Goal: Find contact information: Find contact information

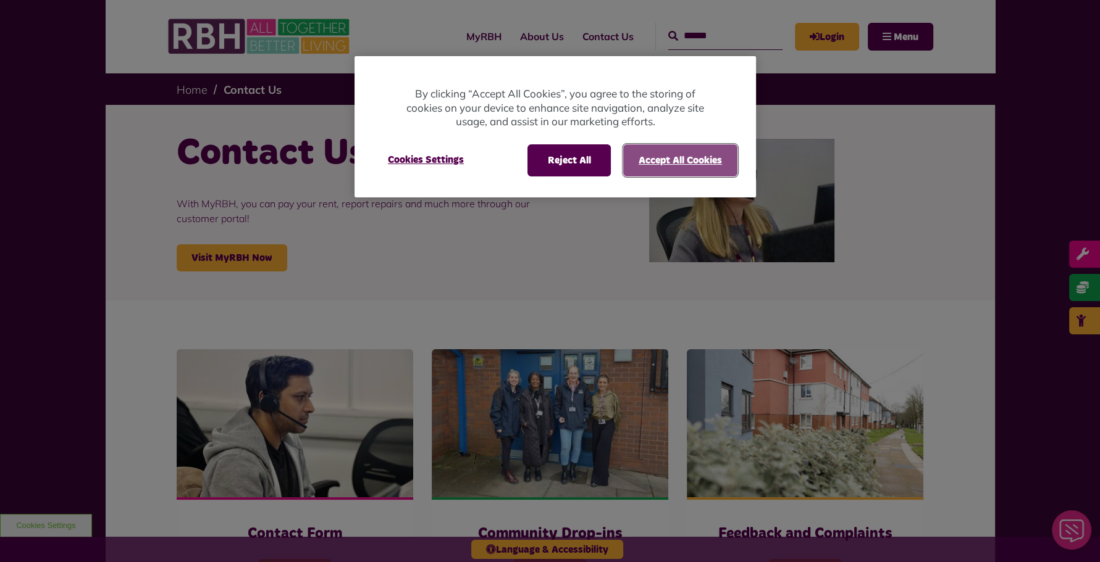
click at [671, 159] on button "Accept All Cookies" at bounding box center [680, 160] width 114 height 32
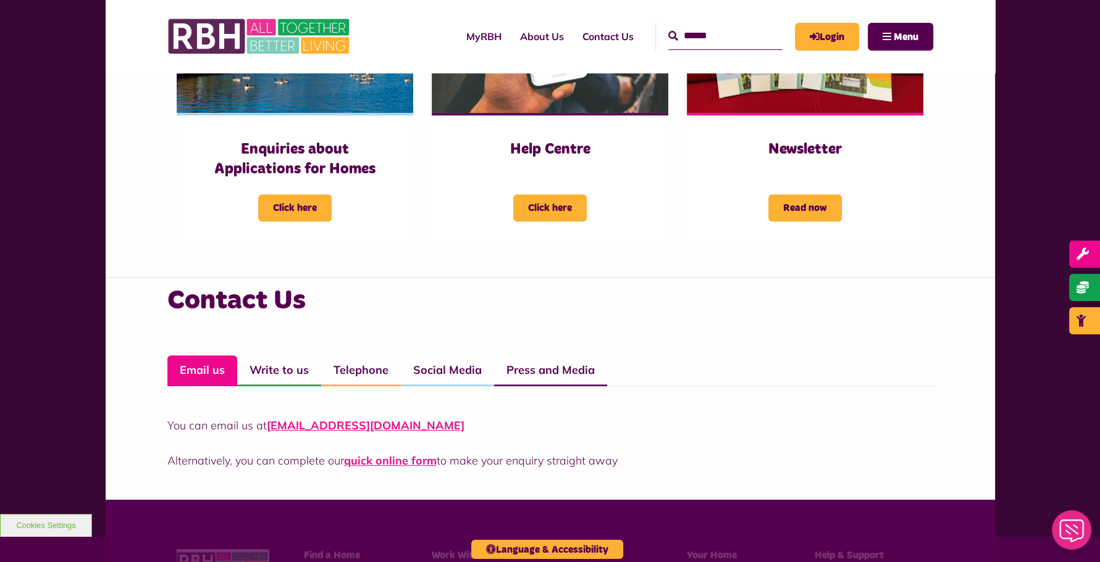
scroll to position [679, 0]
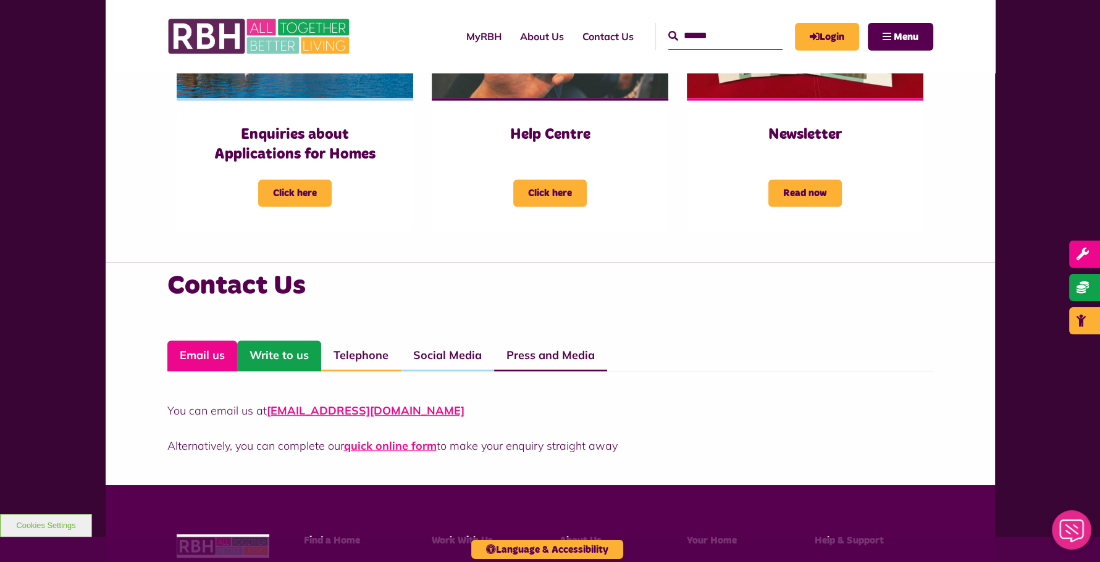
click at [282, 351] on link "Write to us" at bounding box center [279, 356] width 84 height 31
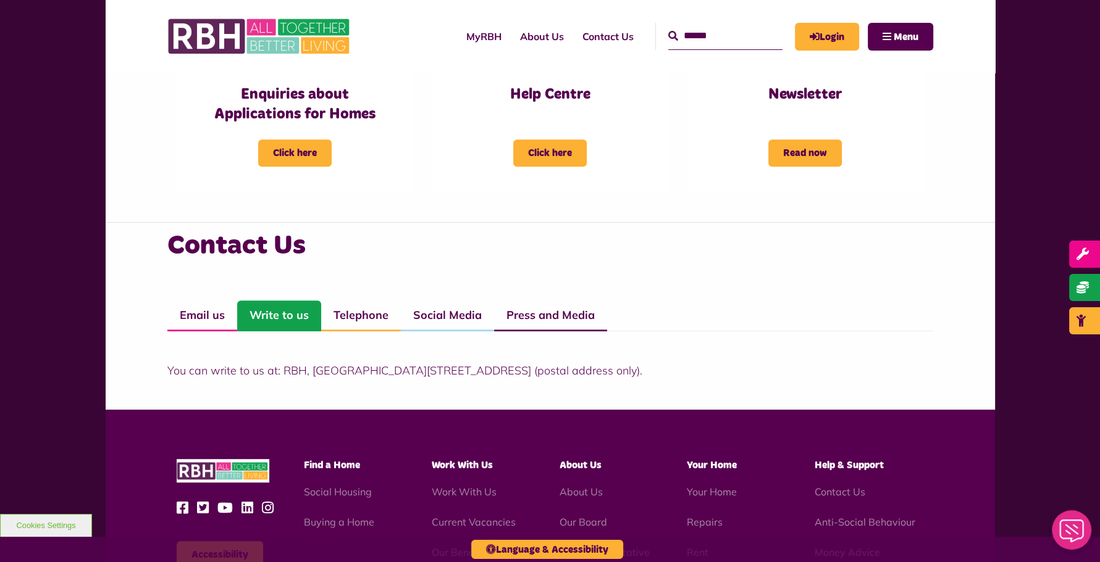
scroll to position [741, 0]
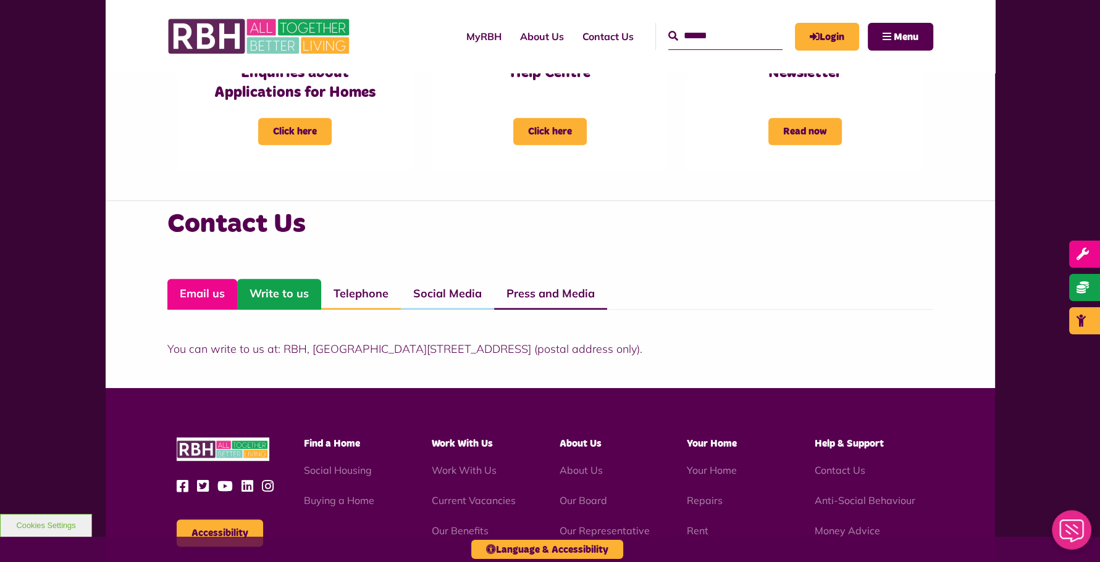
click at [211, 295] on link "Email us" at bounding box center [202, 294] width 70 height 31
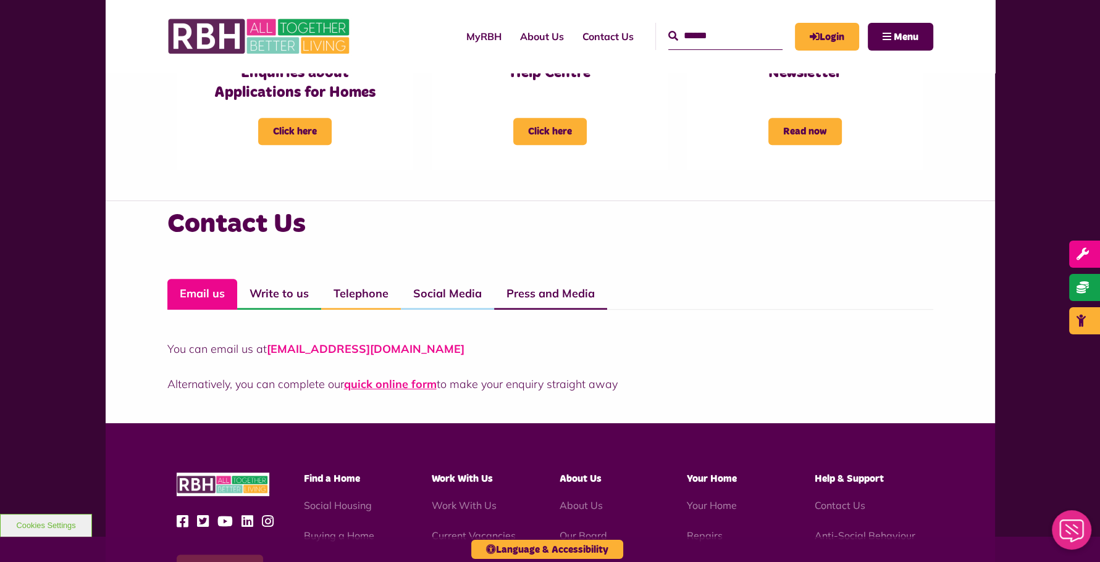
drag, startPoint x: 477, startPoint y: 350, endPoint x: 270, endPoint y: 351, distance: 206.8
click at [270, 351] on p "You can email us at CustomerExperience@rbh.org.uk" at bounding box center [550, 349] width 766 height 17
copy link "[EMAIL_ADDRESS][DOMAIN_NAME]"
click at [593, 329] on div "You can email us at CustomerExperience@rbh.org.uk Alternatively, you can comple…" at bounding box center [550, 351] width 766 height 83
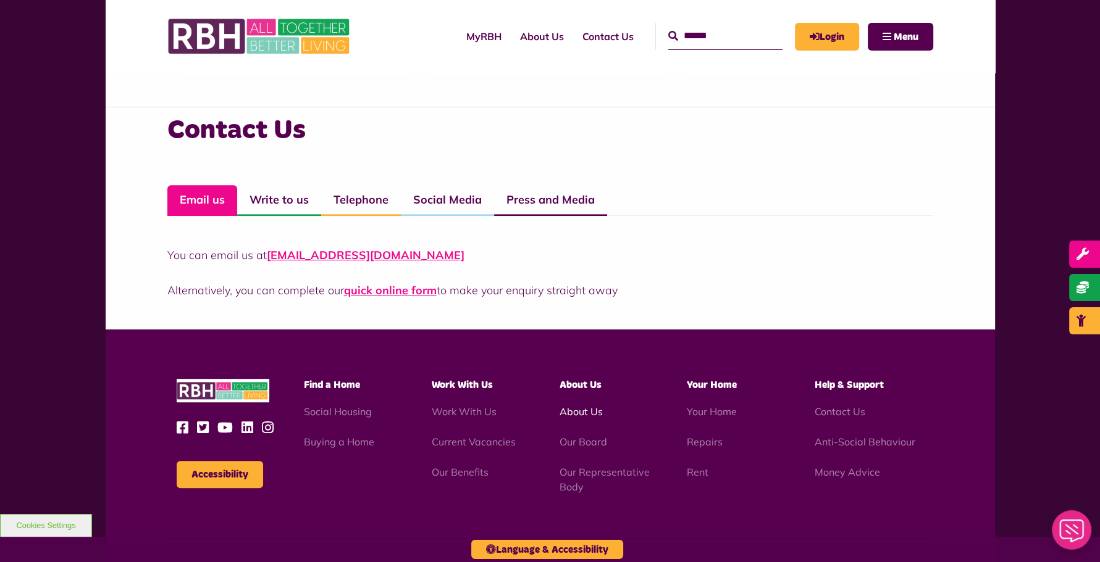
scroll to position [864, 0]
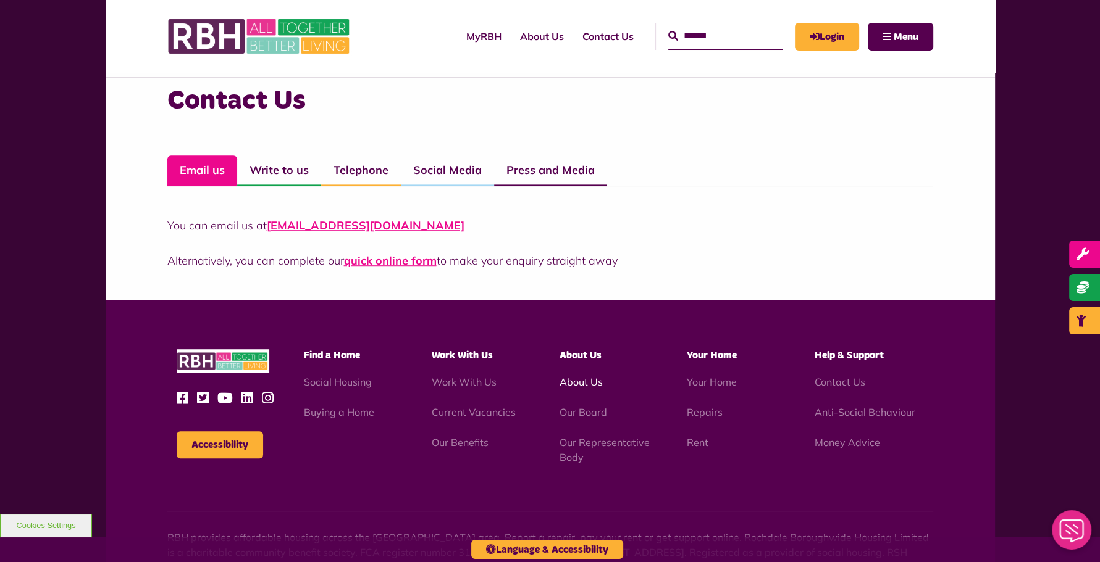
click at [593, 383] on link "About Us" at bounding box center [580, 382] width 43 height 12
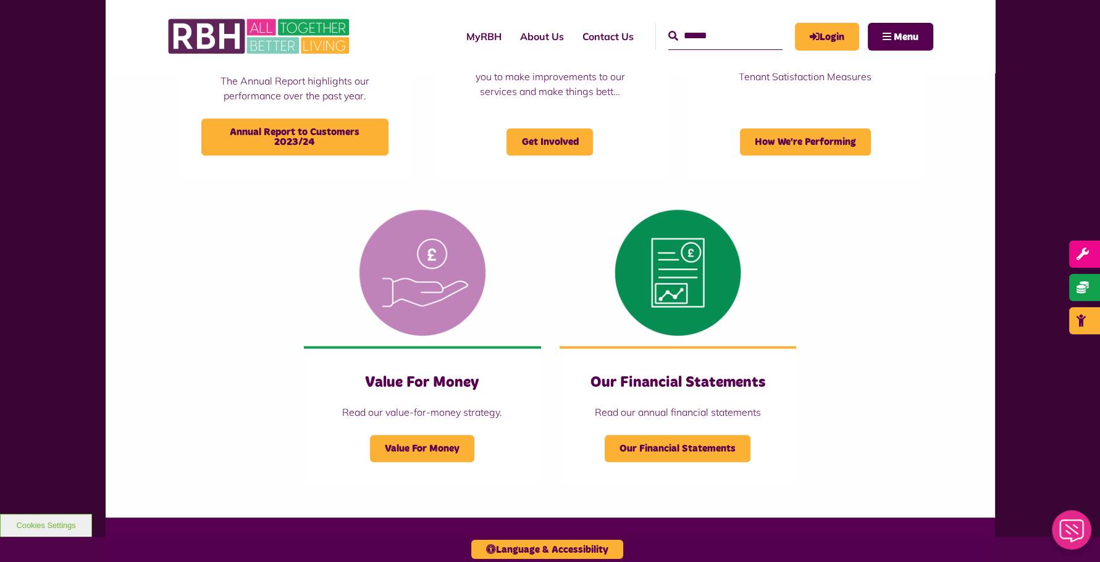
scroll to position [1235, 0]
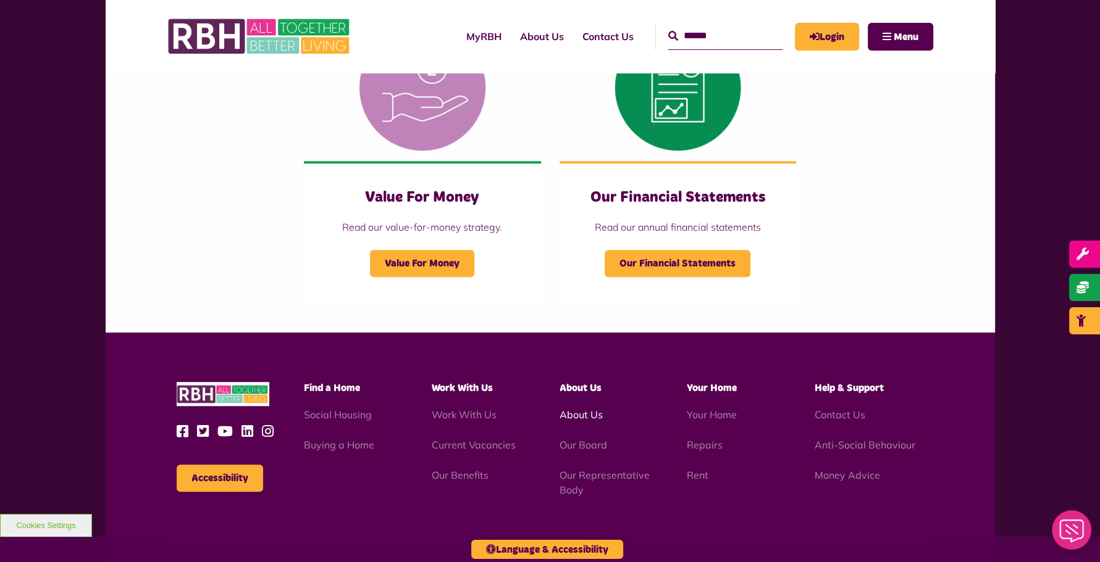
click at [586, 412] on link "About Us" at bounding box center [580, 415] width 43 height 12
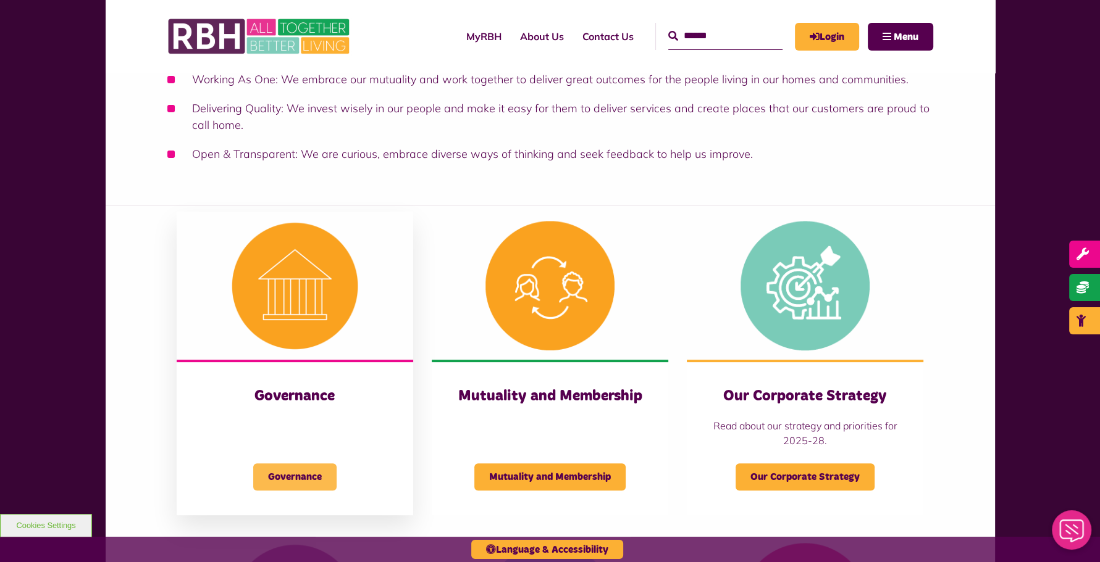
scroll to position [432, 0]
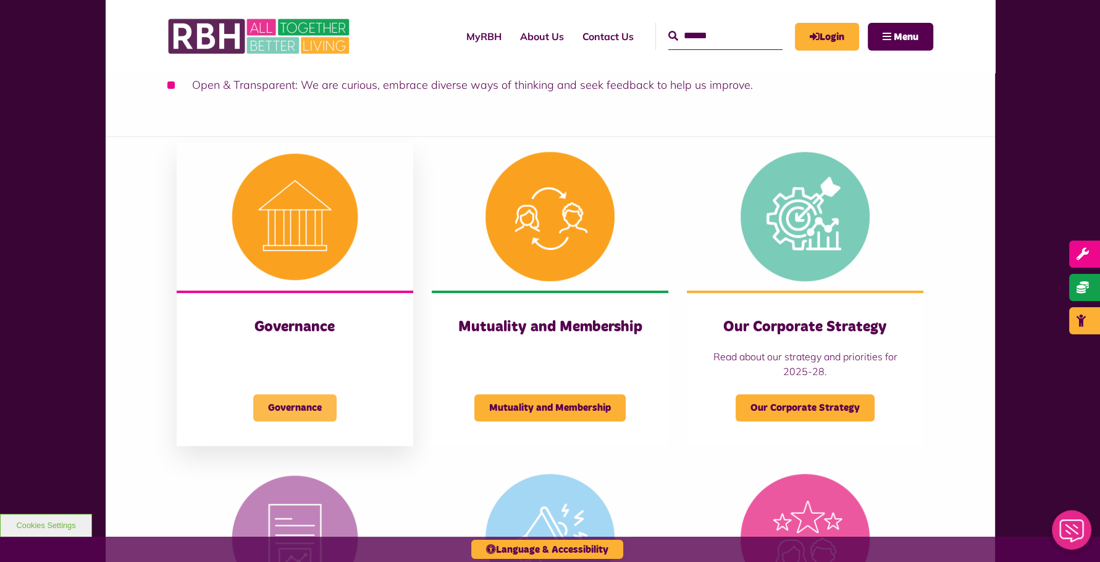
click at [274, 418] on span "Governance" at bounding box center [294, 408] width 83 height 27
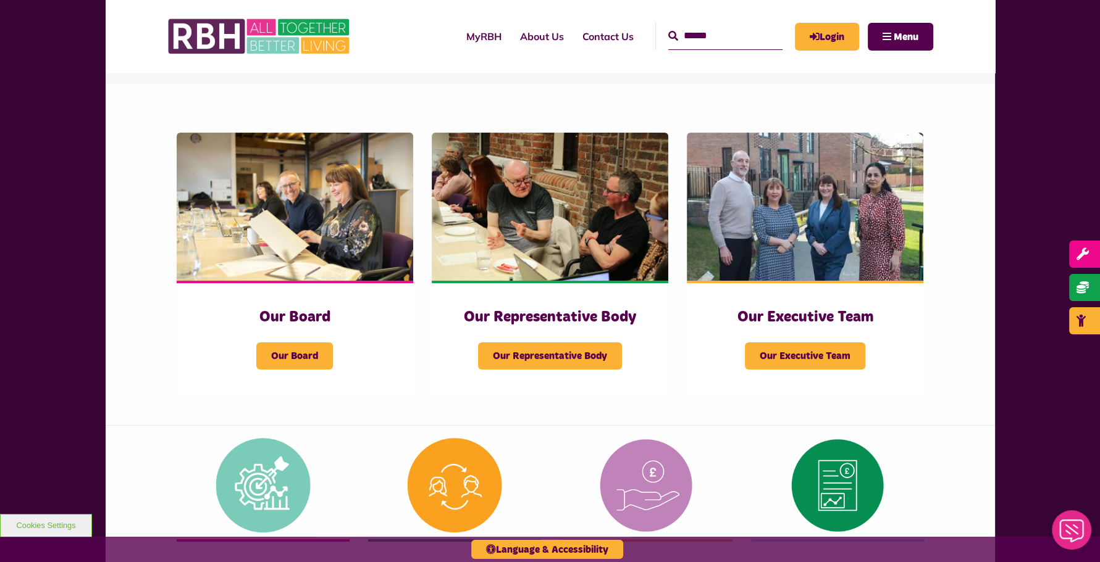
scroll to position [123, 0]
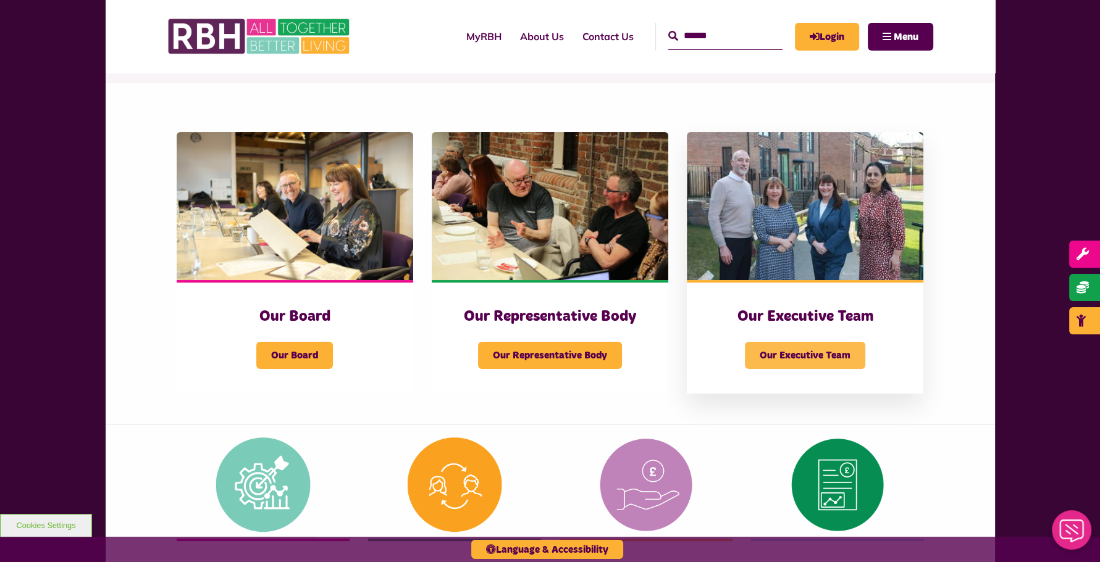
click at [782, 363] on span "Our Executive Team" at bounding box center [805, 355] width 120 height 27
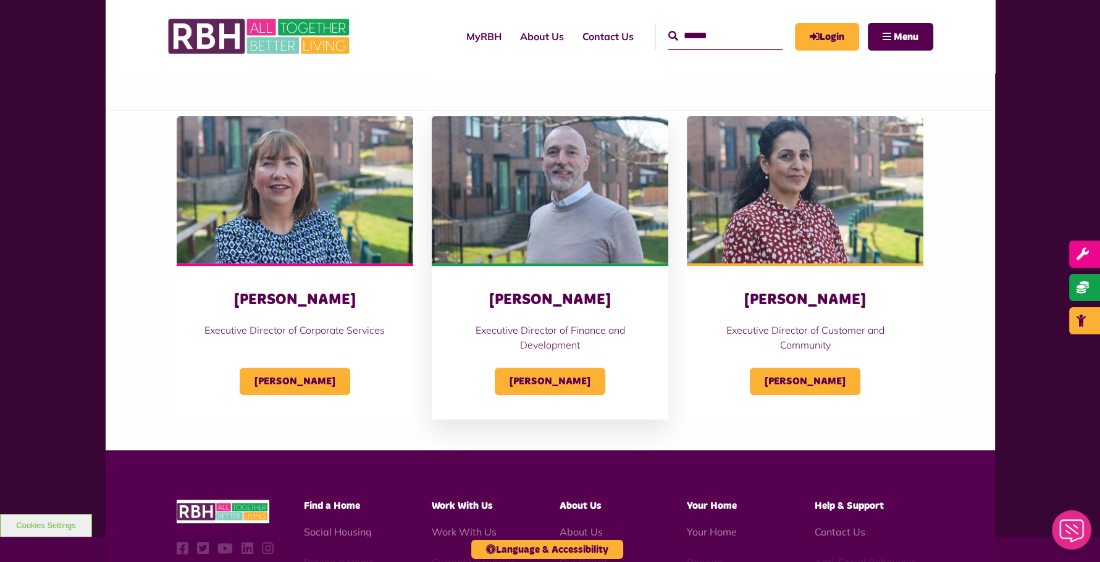
scroll to position [543, 0]
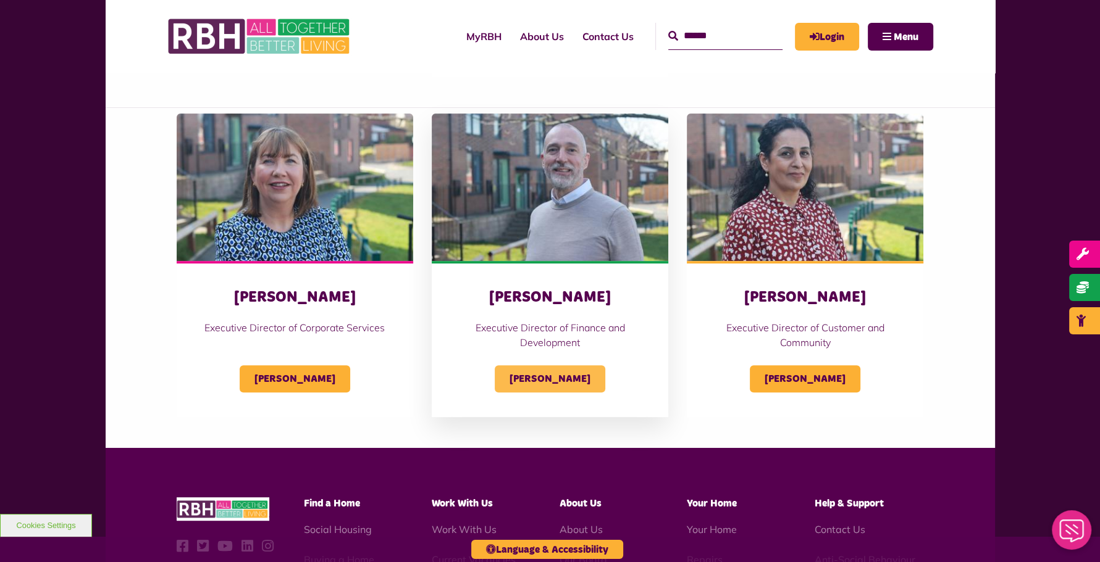
click at [551, 383] on span "[PERSON_NAME]" at bounding box center [550, 379] width 111 height 27
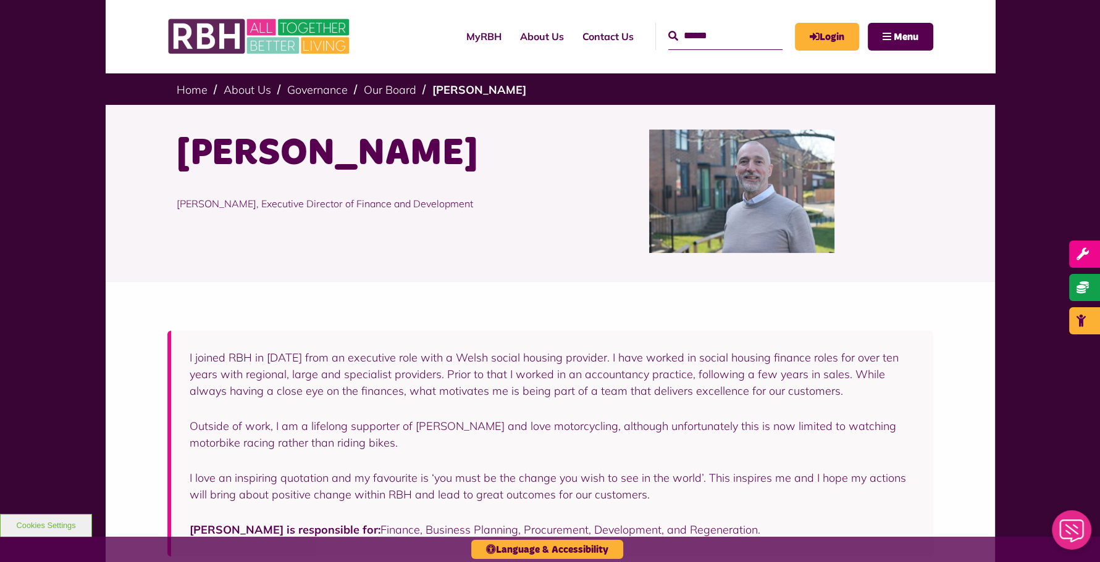
scroll to position [185, 0]
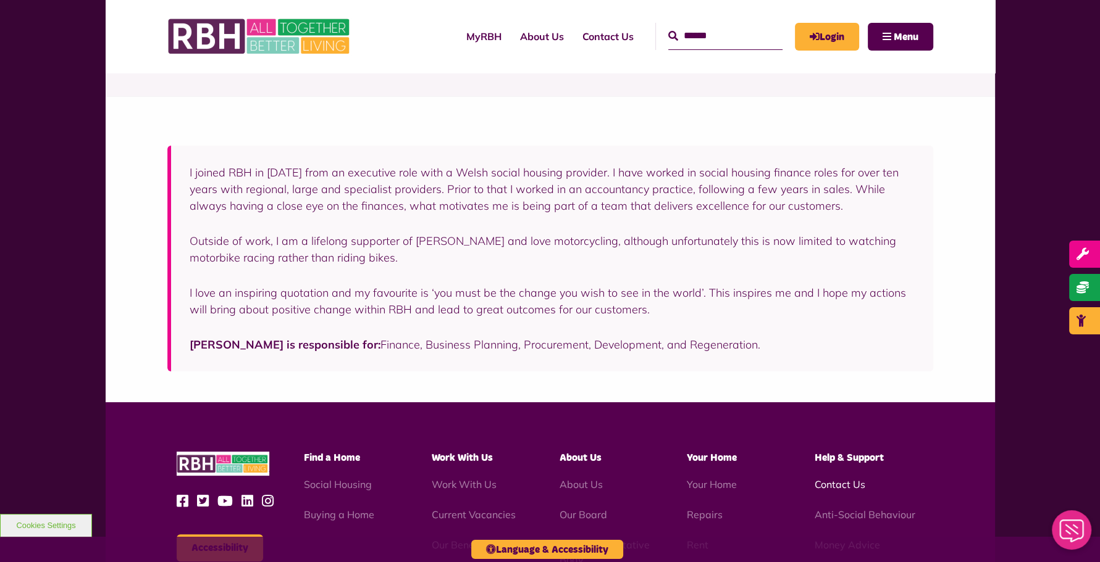
click at [854, 479] on link "Contact Us" at bounding box center [839, 485] width 51 height 12
